Goal: Task Accomplishment & Management: Use online tool/utility

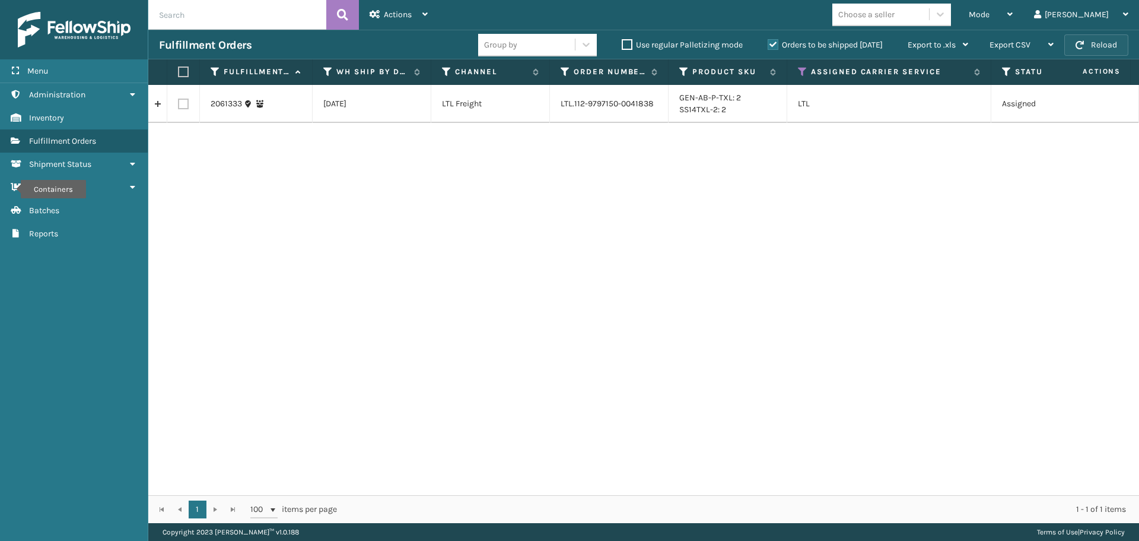
click at [1082, 48] on span "button" at bounding box center [1080, 45] width 8 height 8
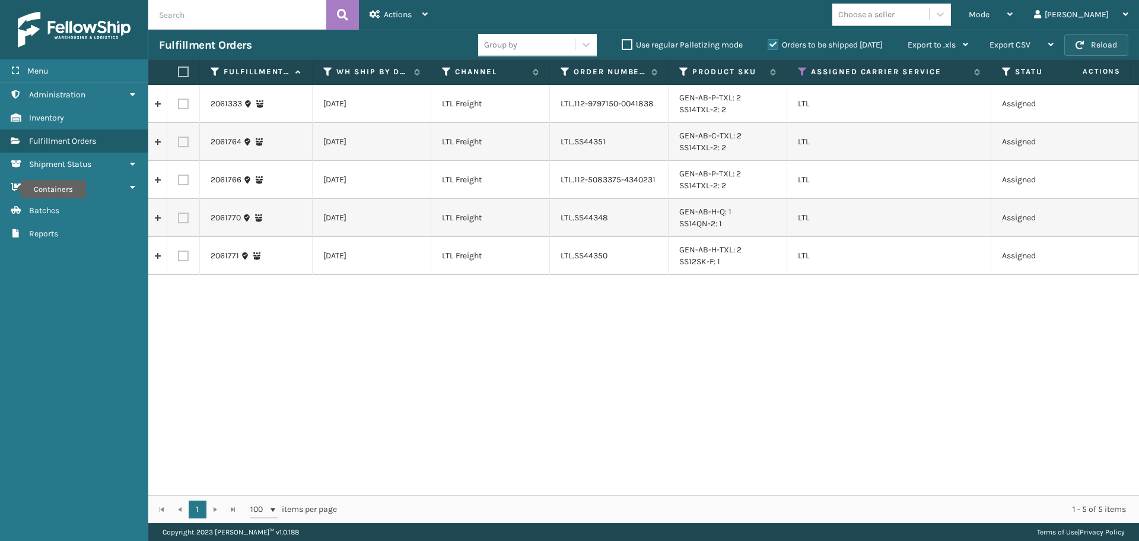
click at [1085, 48] on button "Reload" at bounding box center [1097, 44] width 64 height 21
click at [1015, 18] on div "Mode Regular Mode Picking Mode Labeling Mode Exit Scan Mode" at bounding box center [990, 15] width 65 height 30
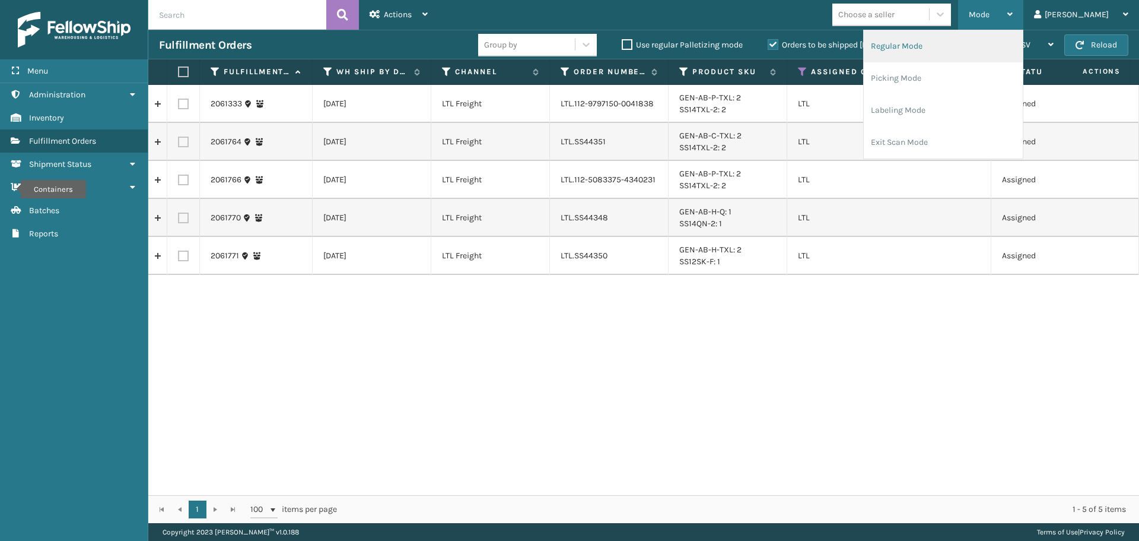
click at [1008, 52] on li "Regular Mode" at bounding box center [943, 46] width 159 height 32
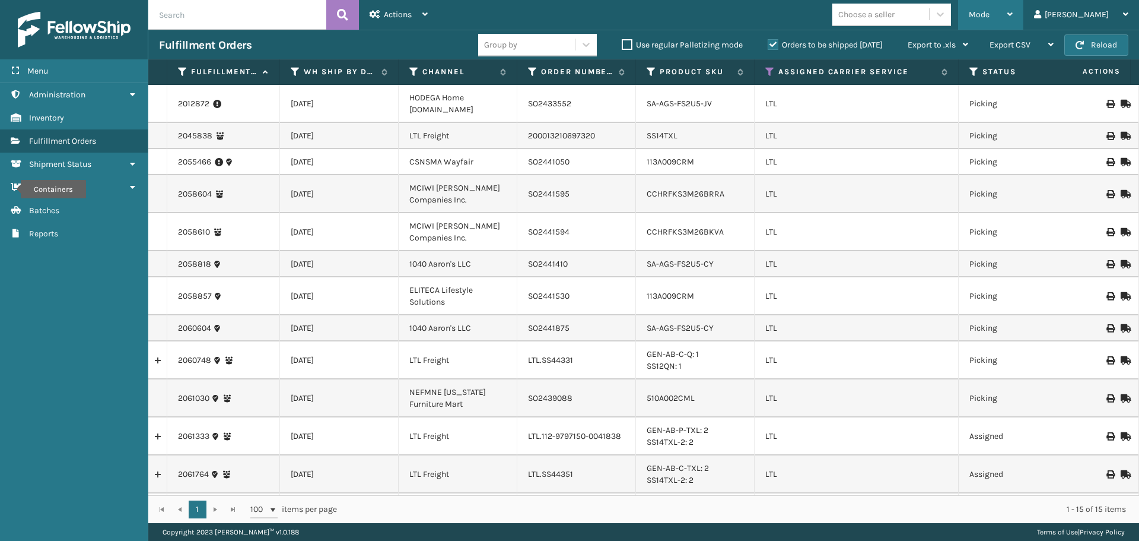
click at [1013, 21] on div "Mode" at bounding box center [991, 15] width 44 height 30
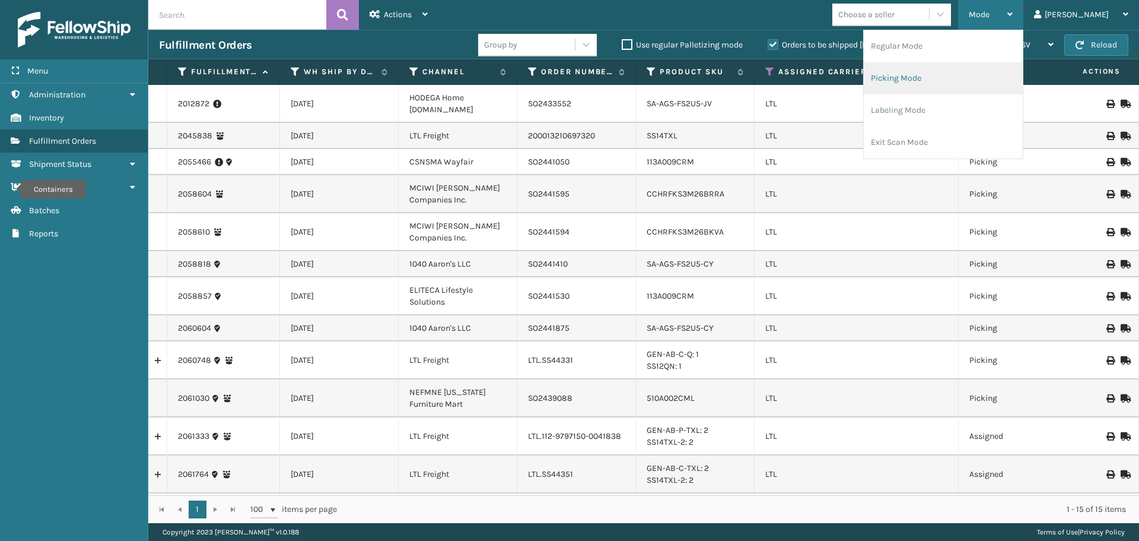
click at [1000, 78] on li "Picking Mode" at bounding box center [943, 78] width 159 height 32
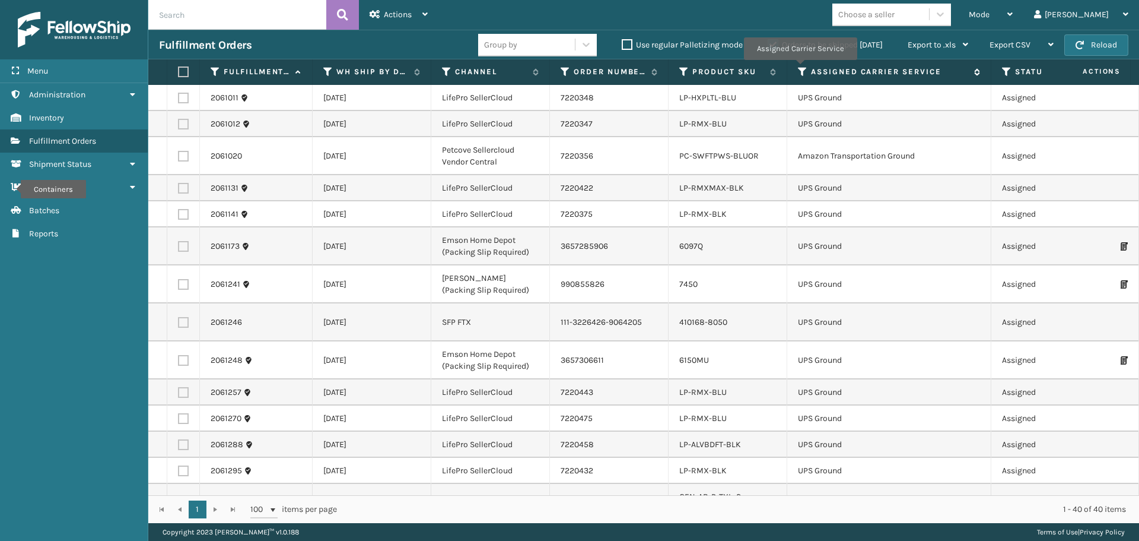
click at [800, 69] on icon at bounding box center [802, 71] width 9 height 11
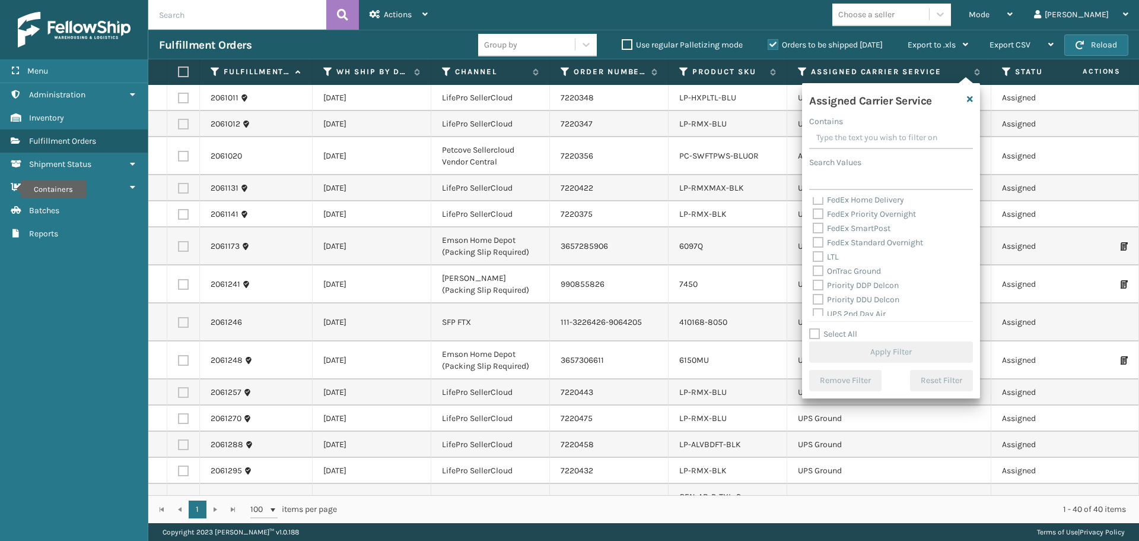
scroll to position [119, 0]
click at [817, 255] on label "LTL" at bounding box center [826, 256] width 26 height 10
click at [814, 255] on input "LTL" at bounding box center [813, 253] width 1 height 8
checkbox input "true"
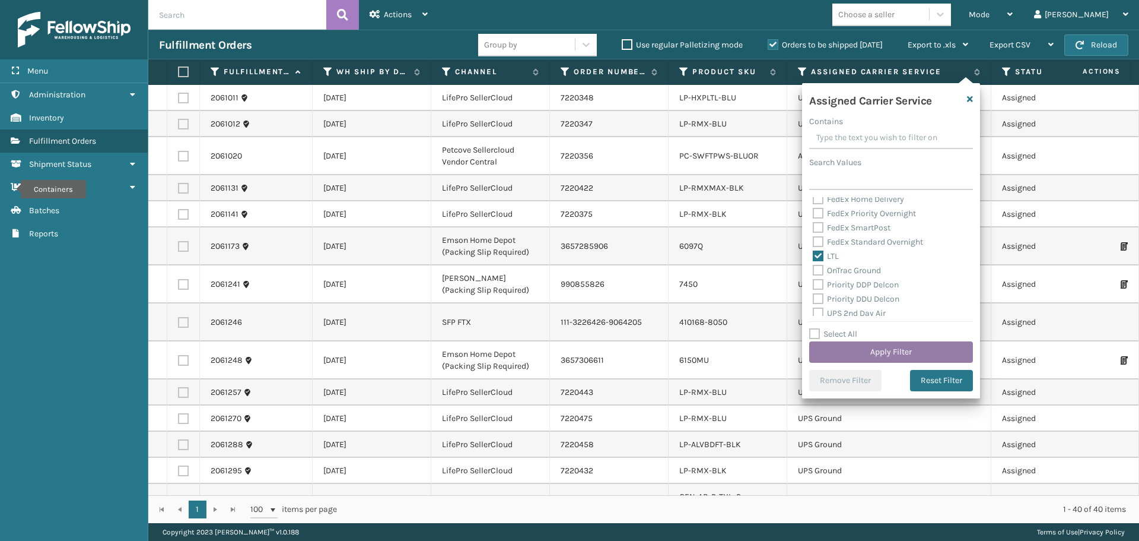
click at [854, 350] on button "Apply Filter" at bounding box center [891, 351] width 164 height 21
